Goal: Transaction & Acquisition: Purchase product/service

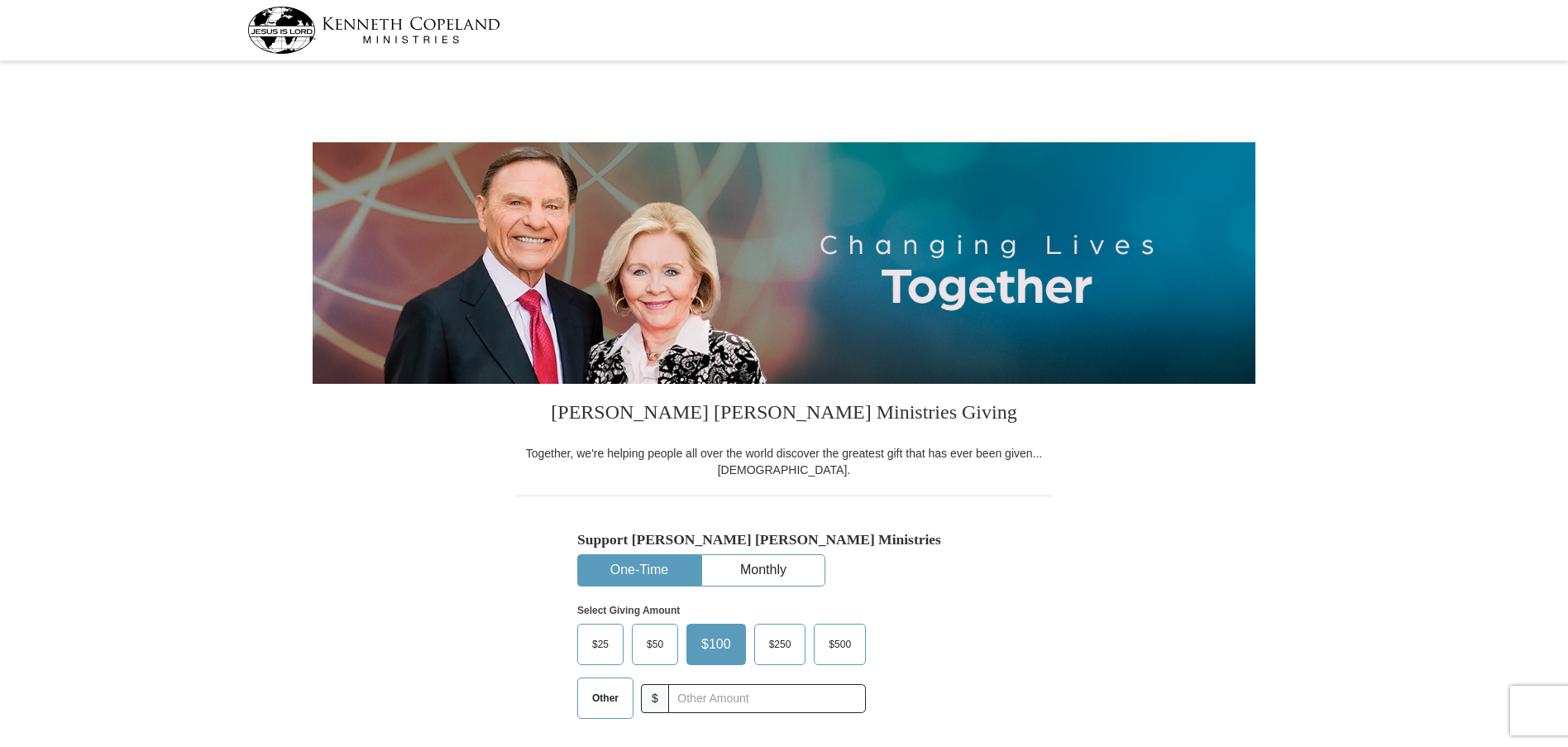
select select "KS"
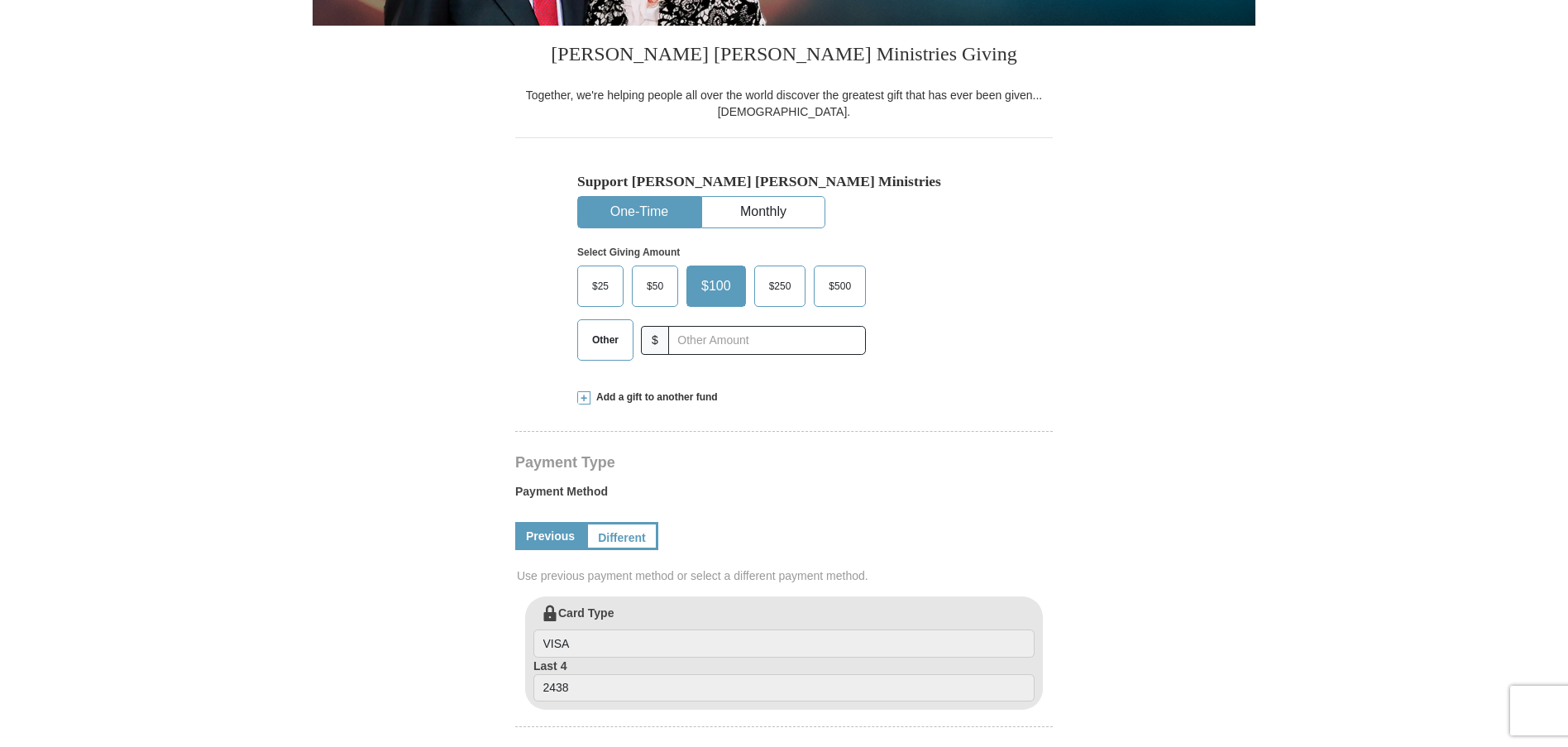
scroll to position [414, 0]
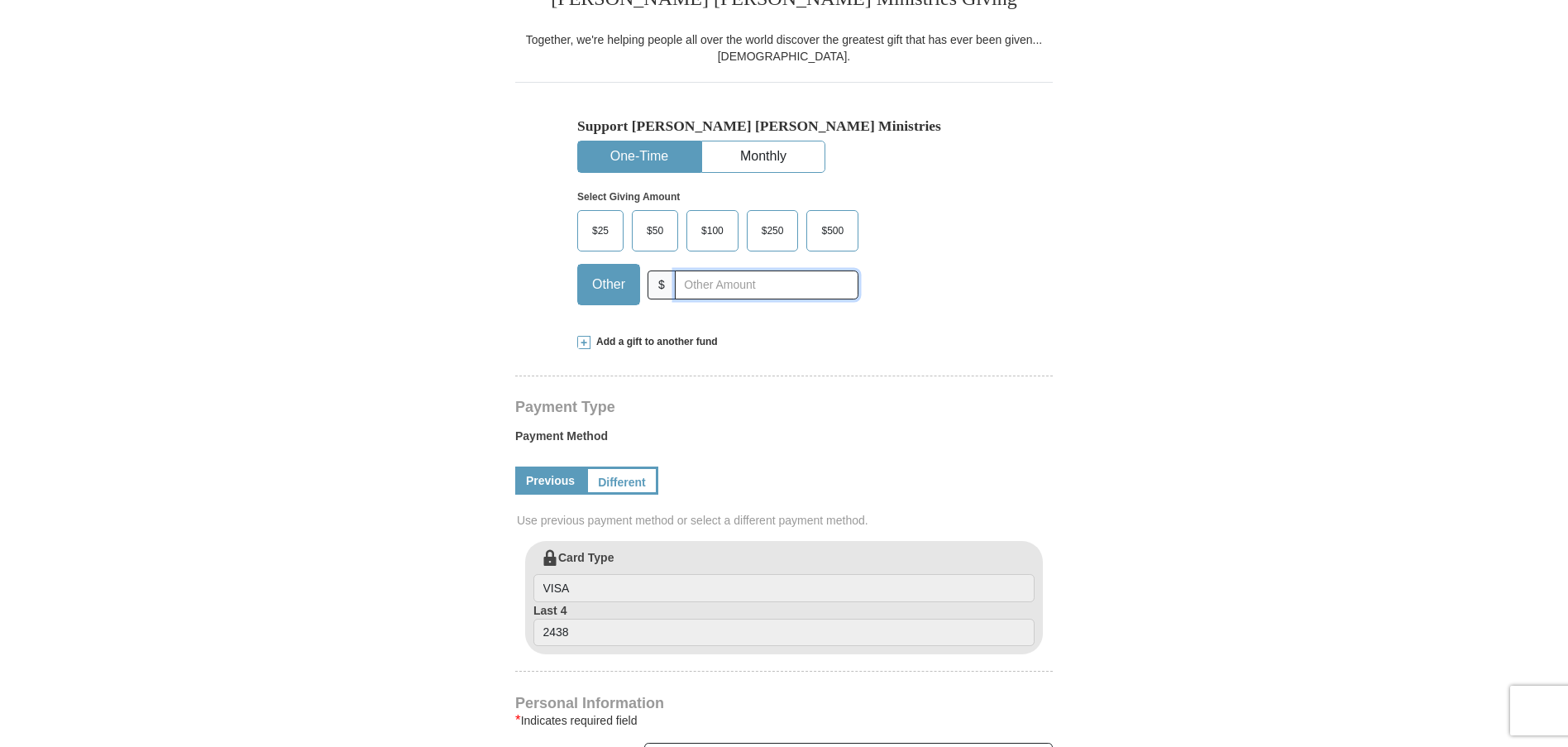
click at [687, 288] on input "text" at bounding box center [767, 285] width 183 height 29
type input "40.00"
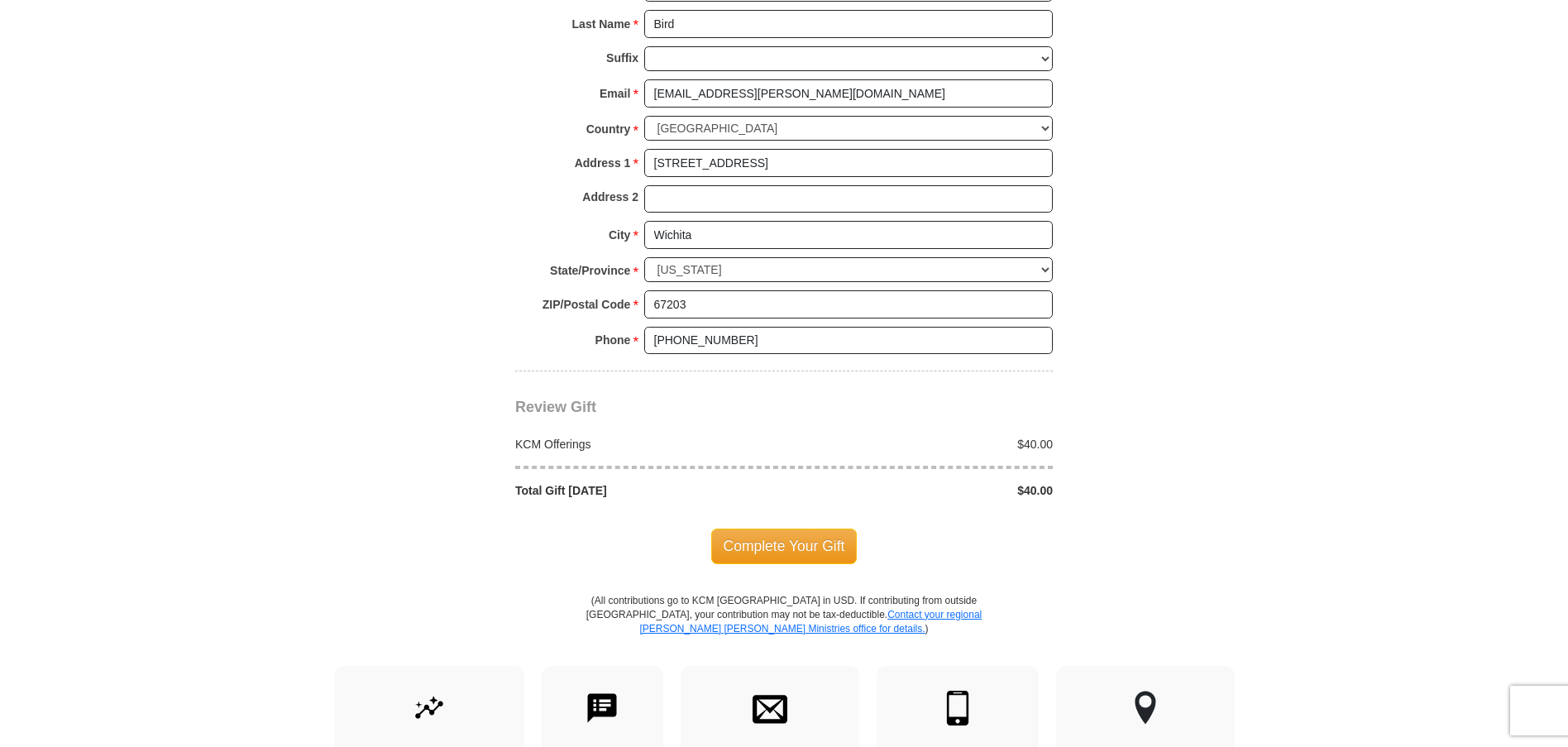
scroll to position [1324, 0]
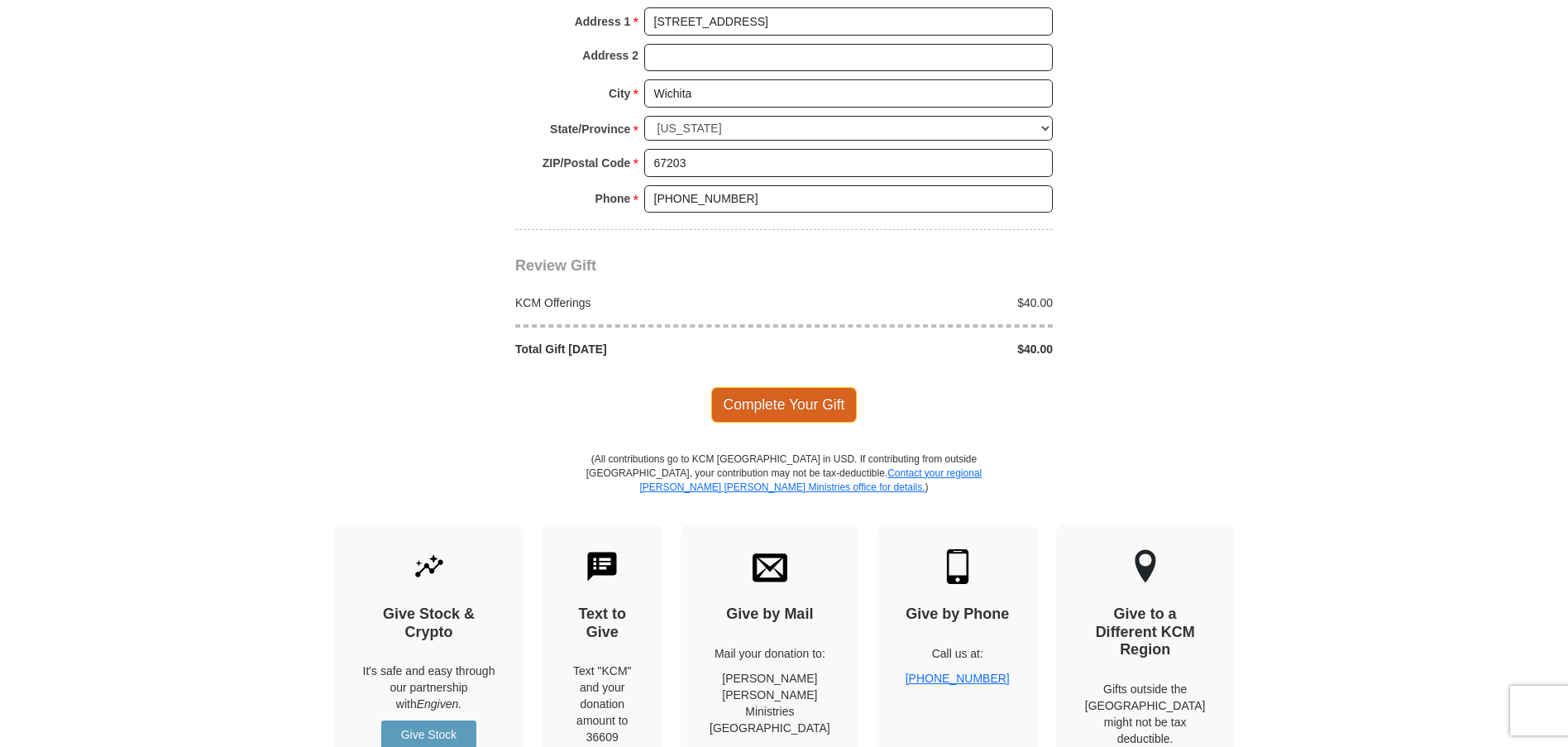
click at [791, 402] on span "Complete Your Gift" at bounding box center [784, 405] width 147 height 35
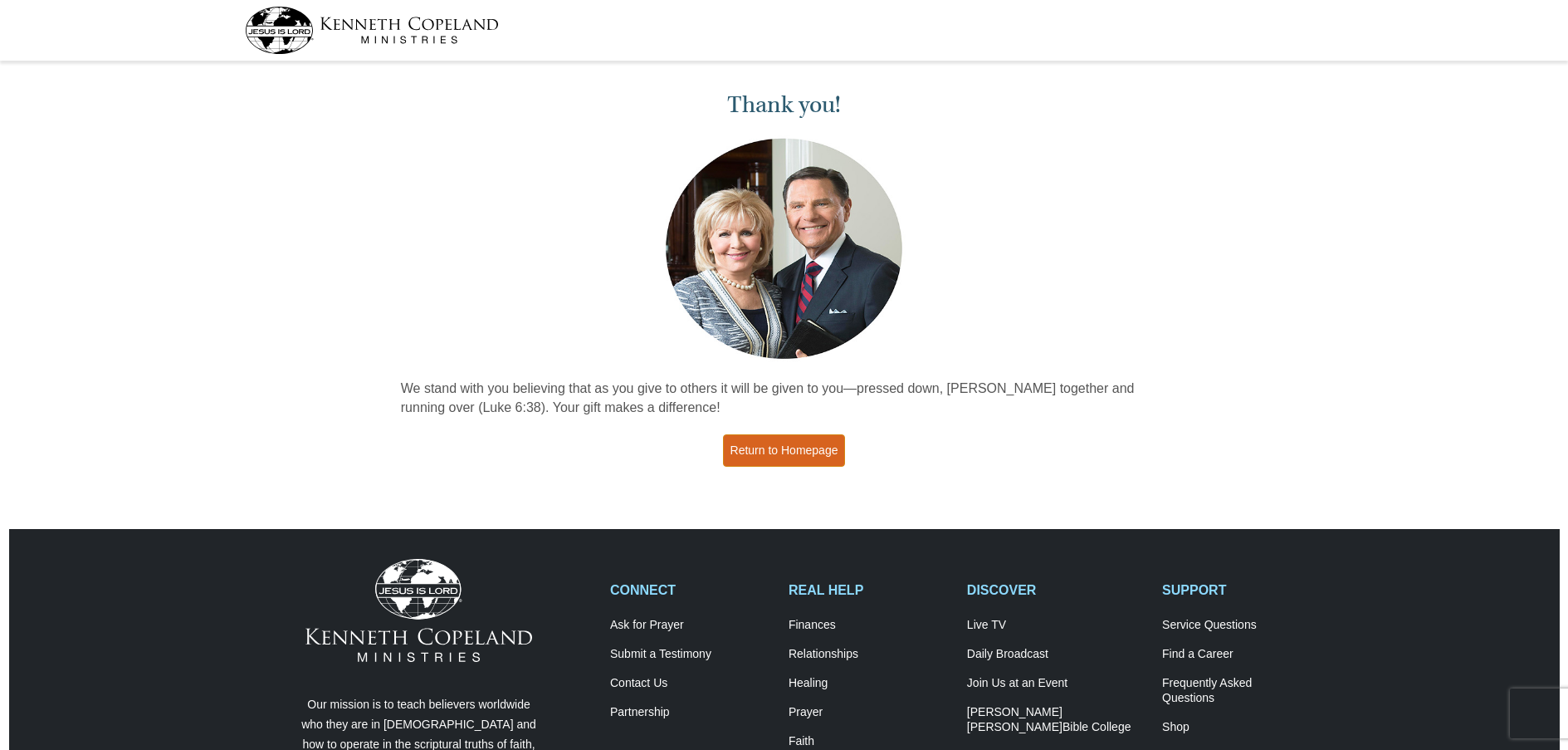
click at [808, 447] on link "Return to Homepage" at bounding box center [784, 451] width 123 height 32
